Goal: Communication & Community: Answer question/provide support

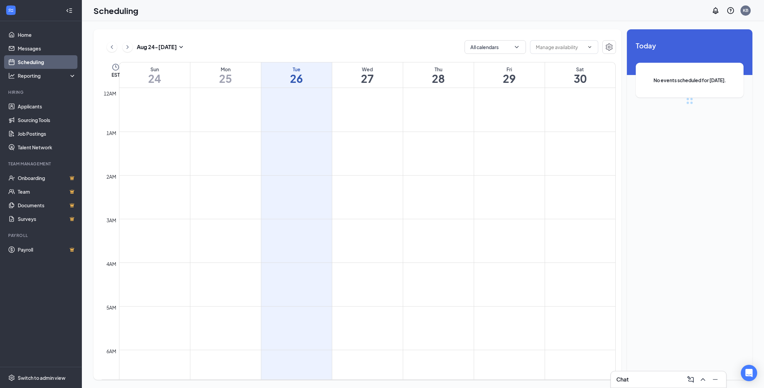
scroll to position [335, 0]
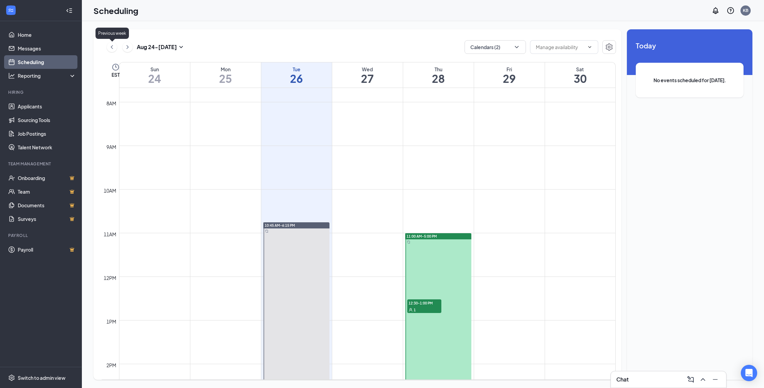
click at [112, 45] on icon "ChevronLeft" at bounding box center [111, 47] width 7 height 8
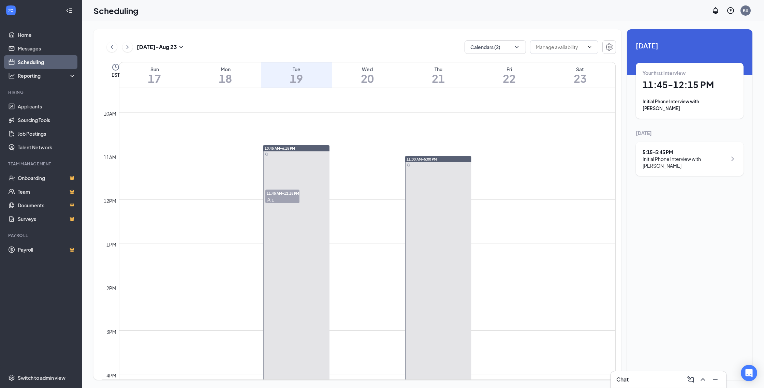
scroll to position [414, 0]
click at [276, 196] on div "1" at bounding box center [282, 198] width 34 height 7
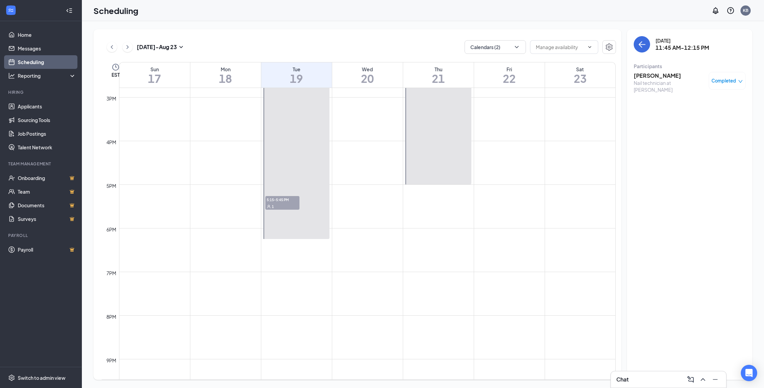
scroll to position [649, 0]
click at [287, 198] on span "5:15-5:45 PM" at bounding box center [282, 195] width 34 height 7
click at [116, 50] on button at bounding box center [112, 47] width 10 height 10
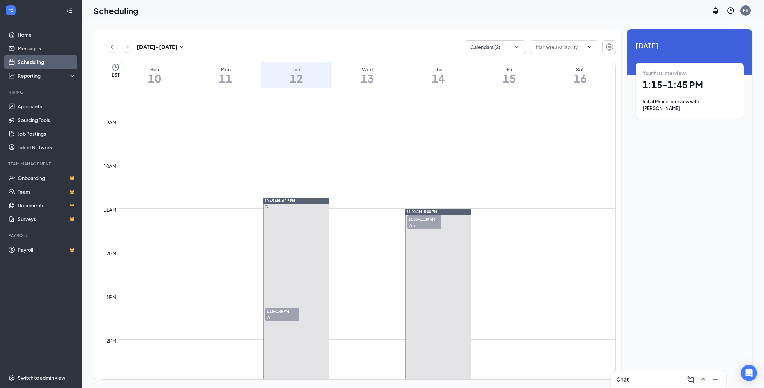
scroll to position [358, 0]
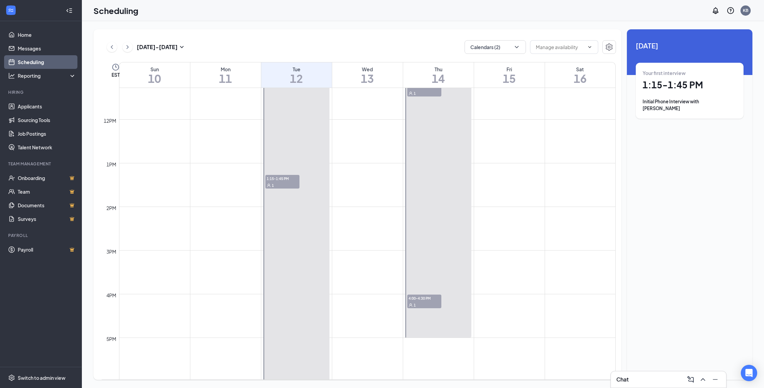
click at [284, 191] on div at bounding box center [296, 228] width 66 height 327
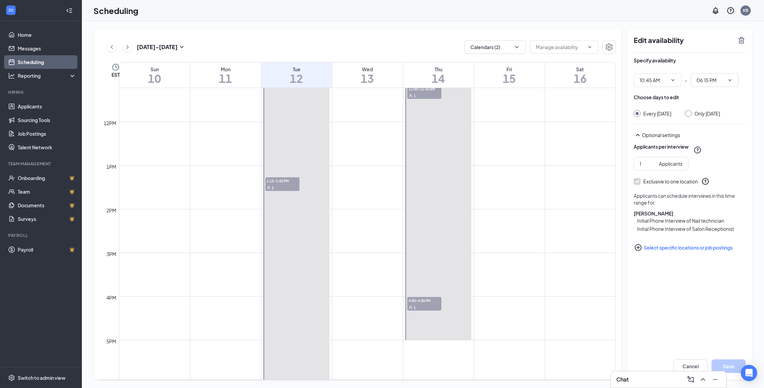
click at [286, 179] on span "1:15-1:45 PM" at bounding box center [282, 180] width 34 height 7
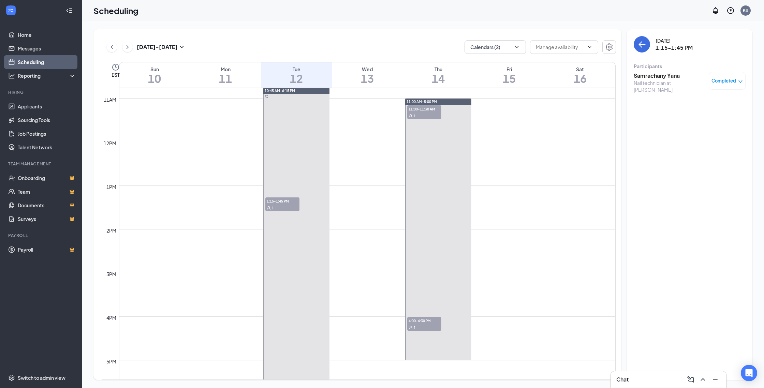
scroll to position [471, 0]
click at [424, 113] on div "1" at bounding box center [424, 114] width 34 height 7
click at [412, 326] on icon "User" at bounding box center [410, 327] width 4 height 4
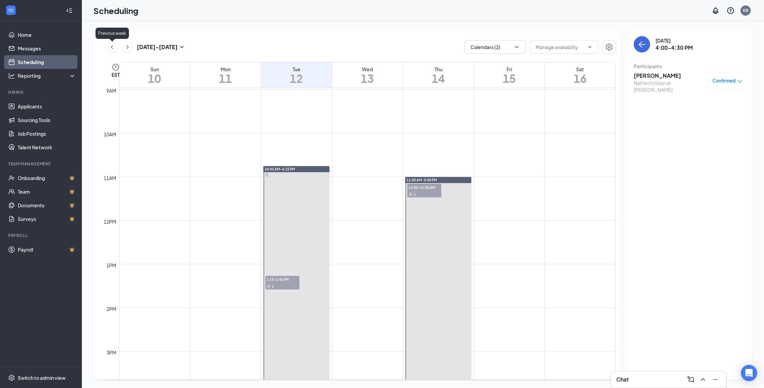
click at [109, 46] on icon "ChevronLeft" at bounding box center [111, 47] width 7 height 8
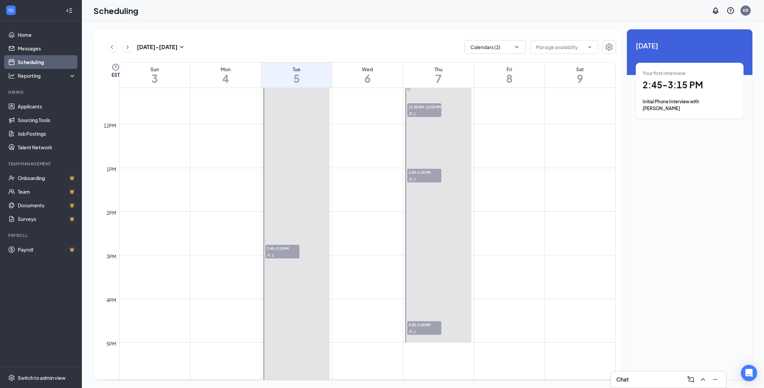
scroll to position [487, 0]
click at [426, 116] on div "1" at bounding box center [424, 114] width 34 height 7
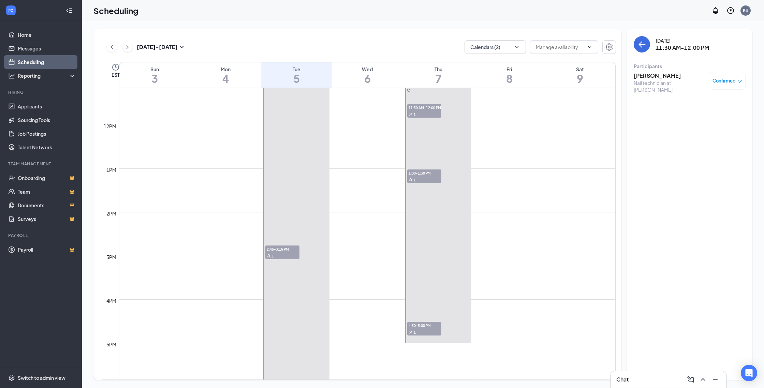
click at [424, 168] on div at bounding box center [438, 212] width 66 height 262
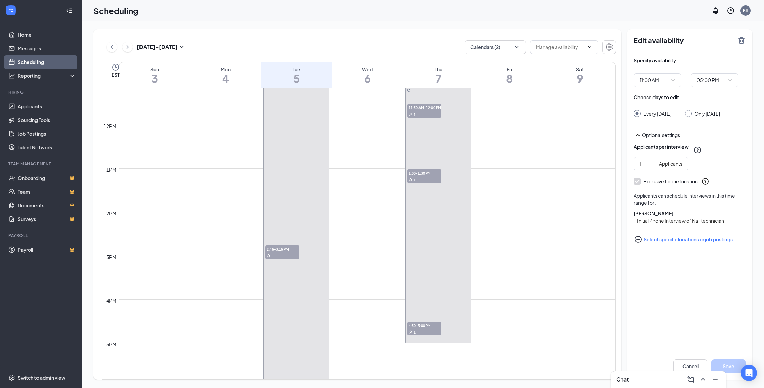
scroll to position [489, 0]
click at [423, 175] on div "1" at bounding box center [424, 177] width 34 height 7
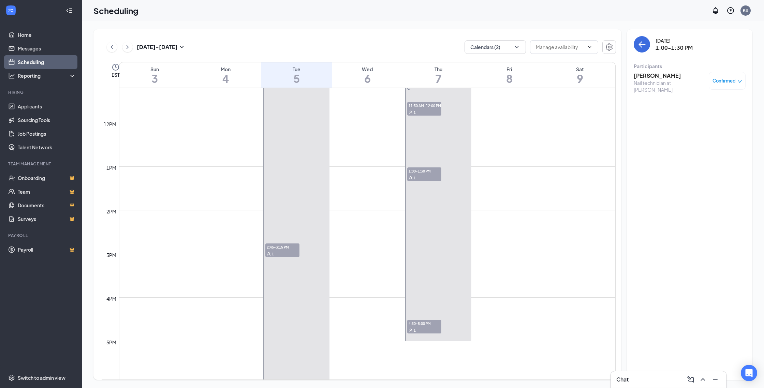
click at [425, 326] on span "4:30-5:00 PM" at bounding box center [424, 323] width 34 height 7
click at [285, 249] on span "2:45-3:15 PM" at bounding box center [282, 246] width 34 height 7
click at [114, 45] on icon "ChevronLeft" at bounding box center [111, 47] width 7 height 8
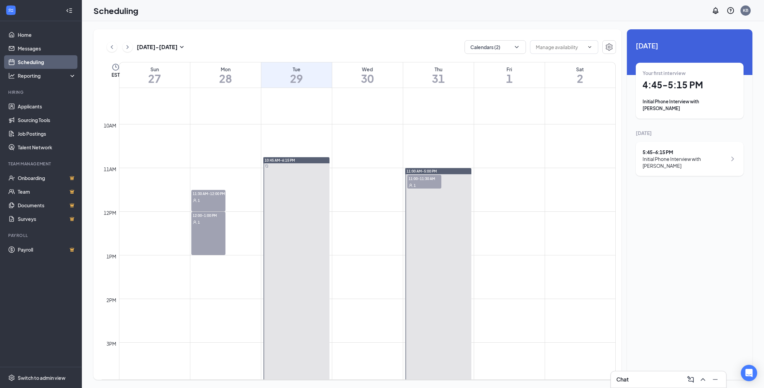
scroll to position [410, 0]
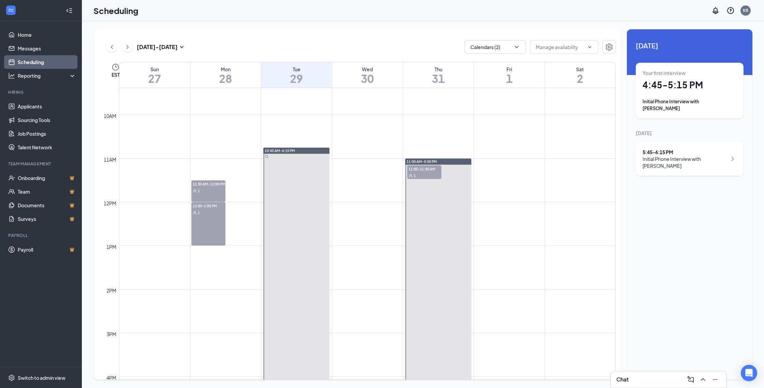
click at [418, 170] on span "11:00-11:30 AM" at bounding box center [424, 168] width 34 height 7
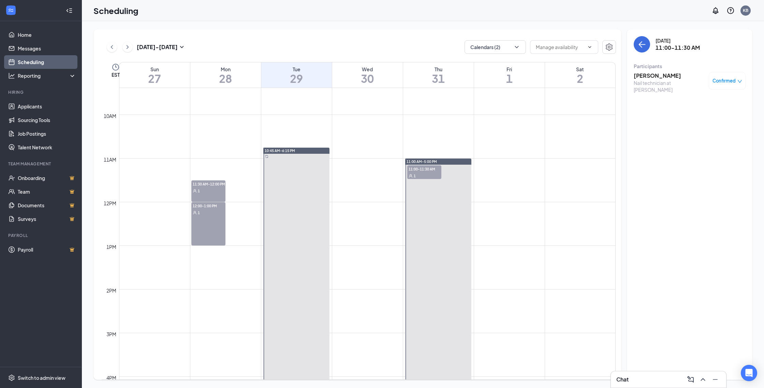
click at [654, 77] on h3 "[PERSON_NAME]" at bounding box center [670, 76] width 72 height 8
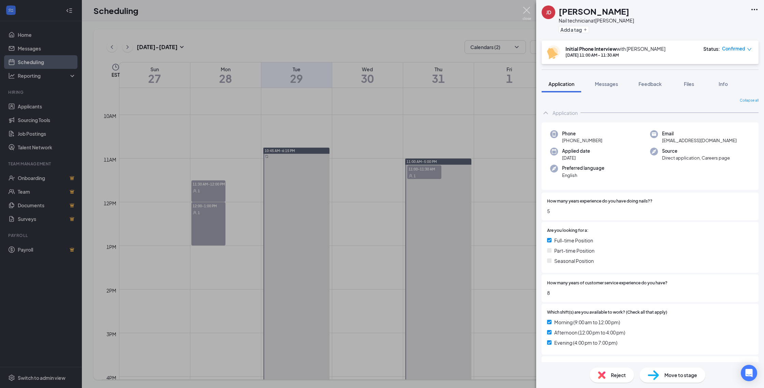
click at [528, 17] on img at bounding box center [526, 13] width 9 height 13
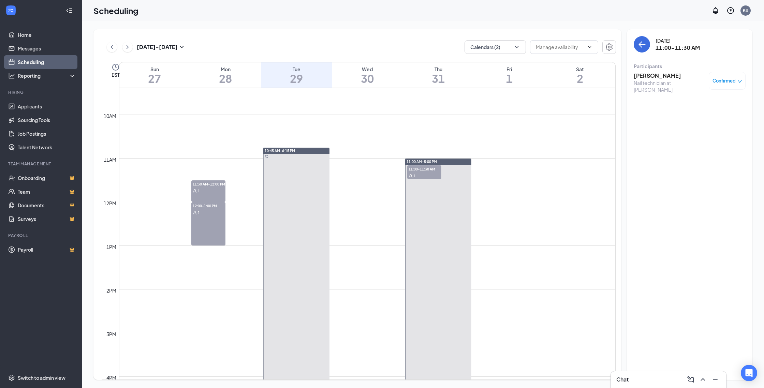
click at [638, 76] on h3 "[PERSON_NAME]" at bounding box center [670, 76] width 72 height 8
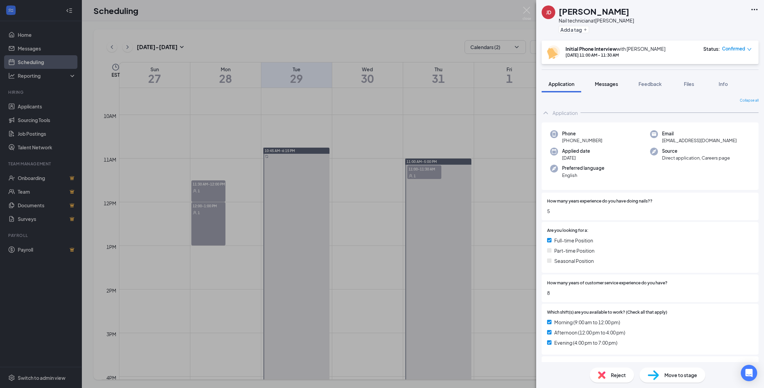
click at [614, 85] on span "Messages" at bounding box center [606, 84] width 23 height 6
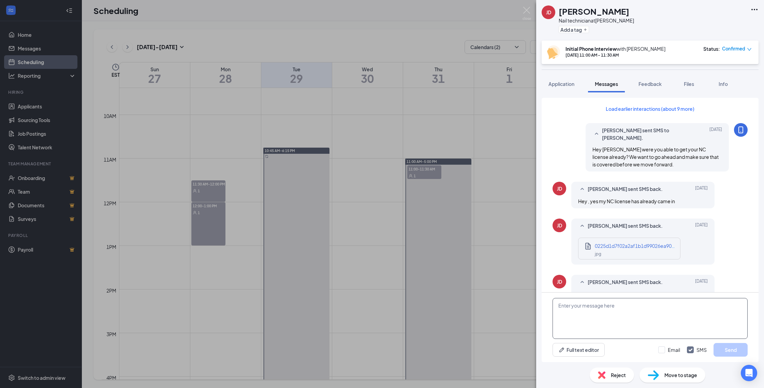
click at [596, 313] on textarea at bounding box center [649, 318] width 195 height 41
click at [603, 306] on textarea at bounding box center [649, 318] width 195 height 41
type textarea "Hi [PERSON_NAME], would you have a second to hop on a quick call?"
click at [730, 347] on button "Send" at bounding box center [730, 350] width 34 height 14
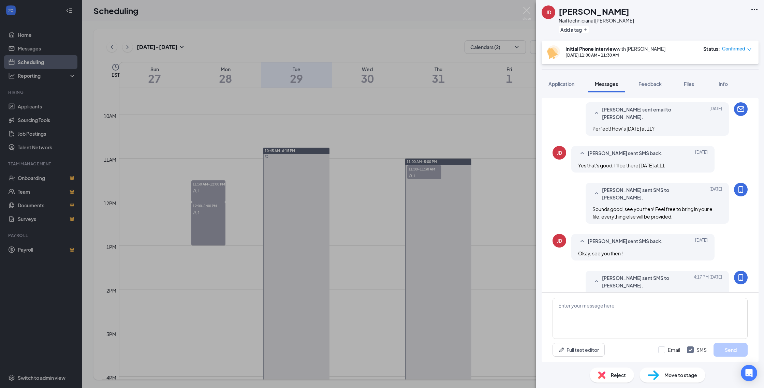
scroll to position [355, 0]
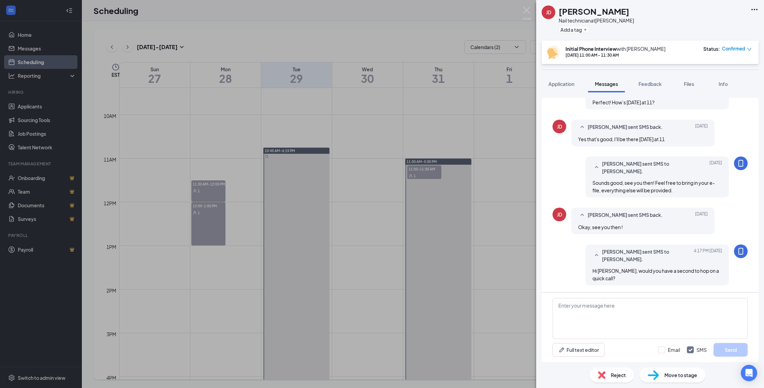
click at [505, 155] on div "[PERSON_NAME] [PERSON_NAME] Nail technician at [PERSON_NAME] Add a tag Initial …" at bounding box center [382, 194] width 764 height 388
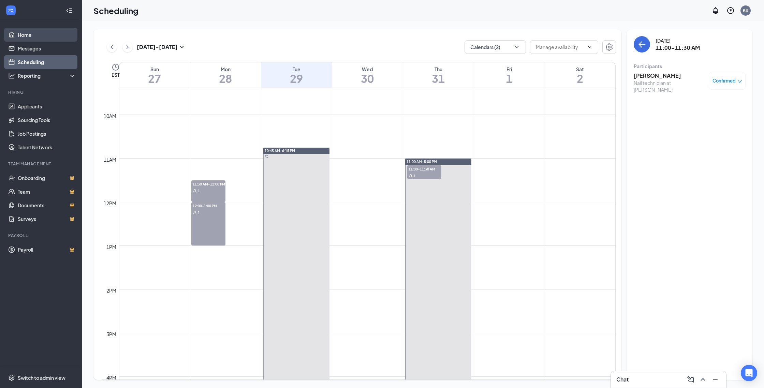
click at [33, 40] on link "Home" at bounding box center [47, 35] width 58 height 14
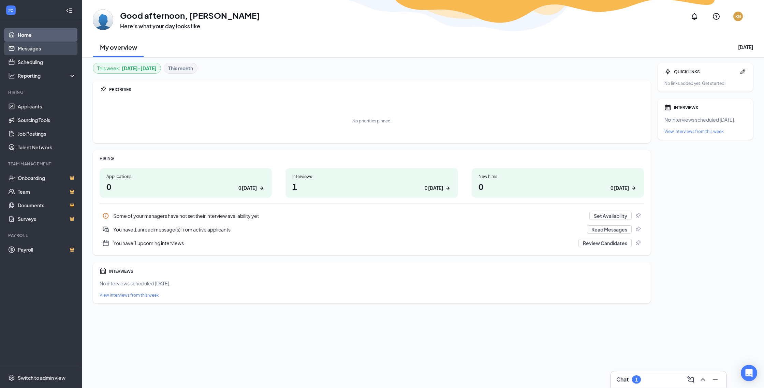
click at [38, 52] on link "Messages" at bounding box center [47, 49] width 58 height 14
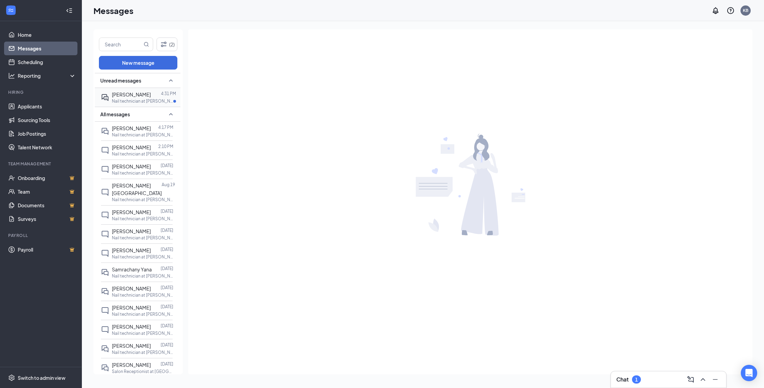
click at [151, 94] on div at bounding box center [156, 95] width 10 height 8
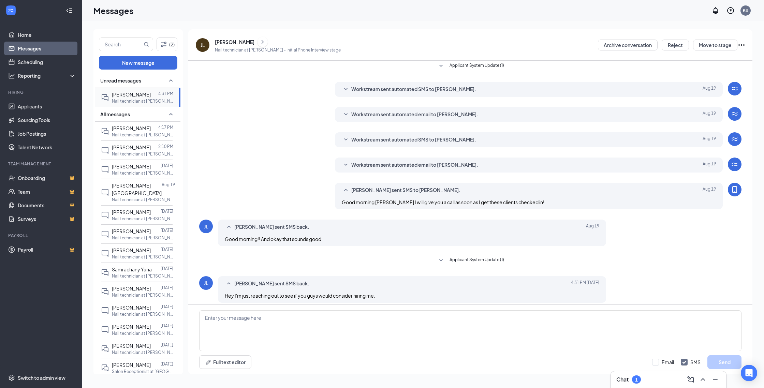
scroll to position [54, 0]
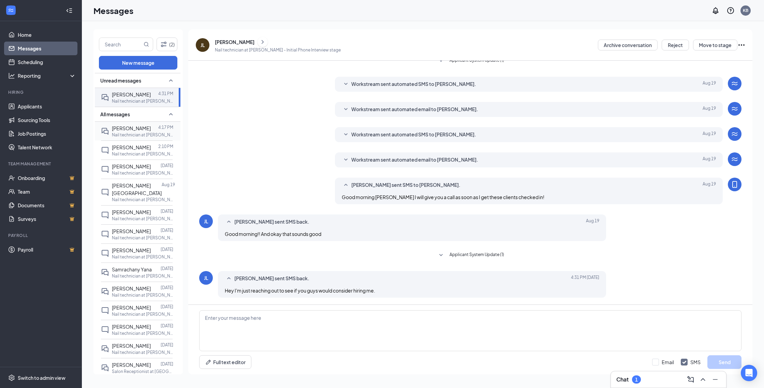
click at [127, 124] on div "[PERSON_NAME]" at bounding box center [131, 128] width 39 height 8
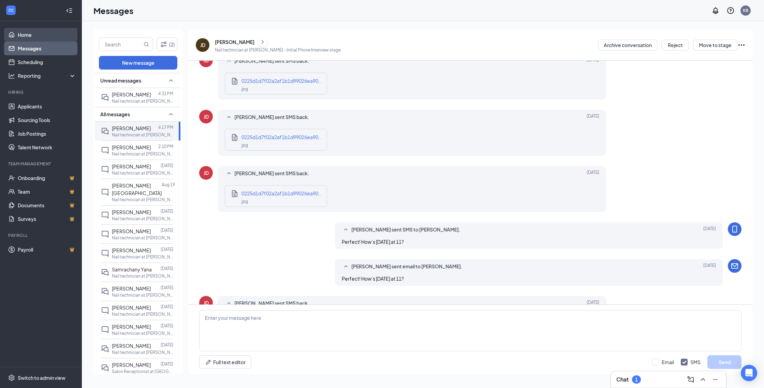
scroll to position [189, 0]
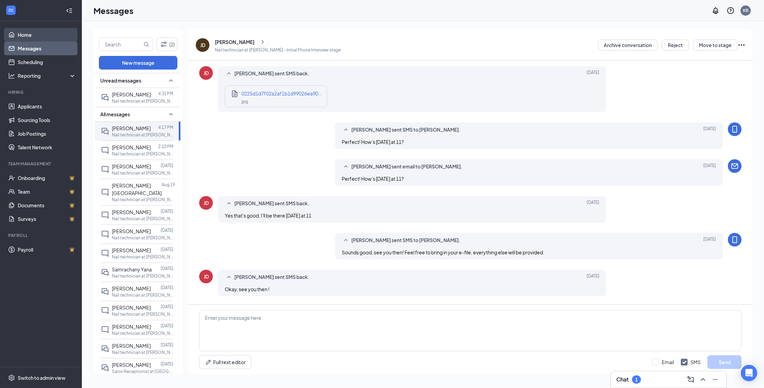
click at [33, 39] on link "Home" at bounding box center [47, 35] width 58 height 14
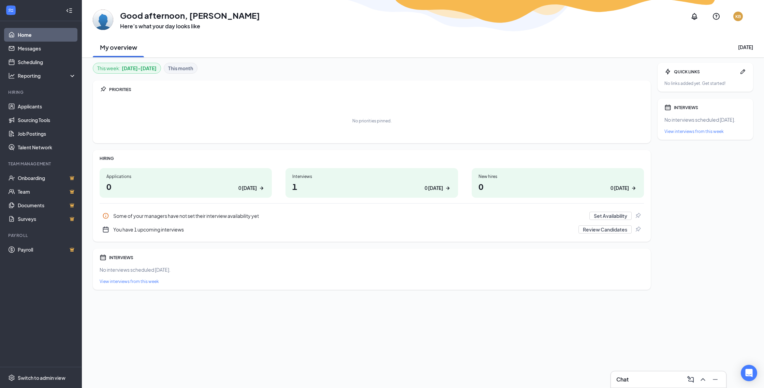
click at [54, 31] on link "Home" at bounding box center [47, 35] width 58 height 14
click at [20, 33] on link "Home" at bounding box center [47, 35] width 58 height 14
click at [26, 17] on div at bounding box center [40, 10] width 81 height 21
click at [18, 49] on link "Messages" at bounding box center [47, 49] width 58 height 14
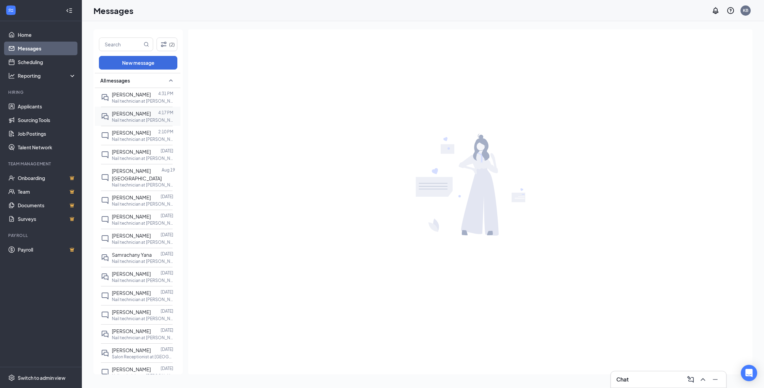
click at [139, 115] on span "[PERSON_NAME]" at bounding box center [131, 113] width 39 height 6
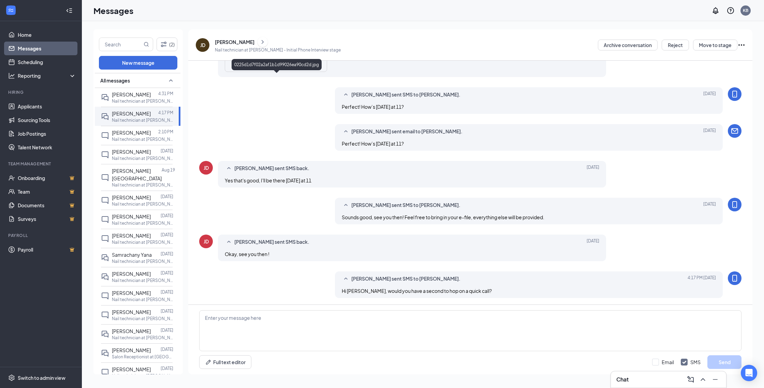
scroll to position [205, 0]
click at [224, 40] on div "[PERSON_NAME]" at bounding box center [235, 42] width 40 height 7
